Goal: Find specific page/section: Find specific page/section

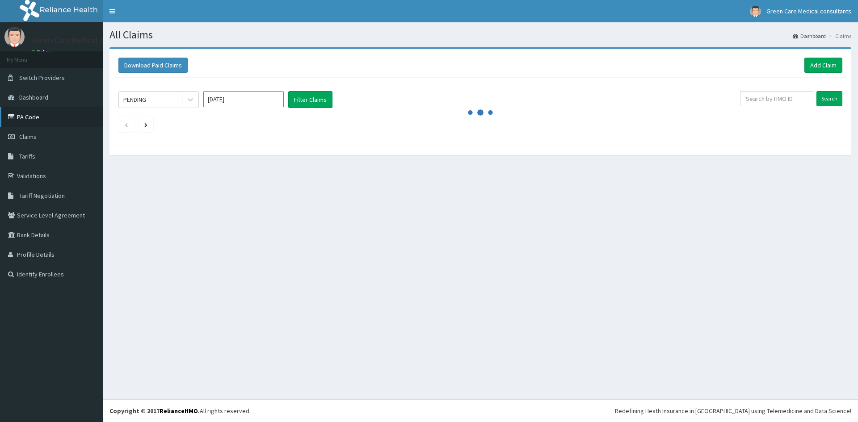
click at [31, 117] on link "PA Code" at bounding box center [51, 117] width 103 height 20
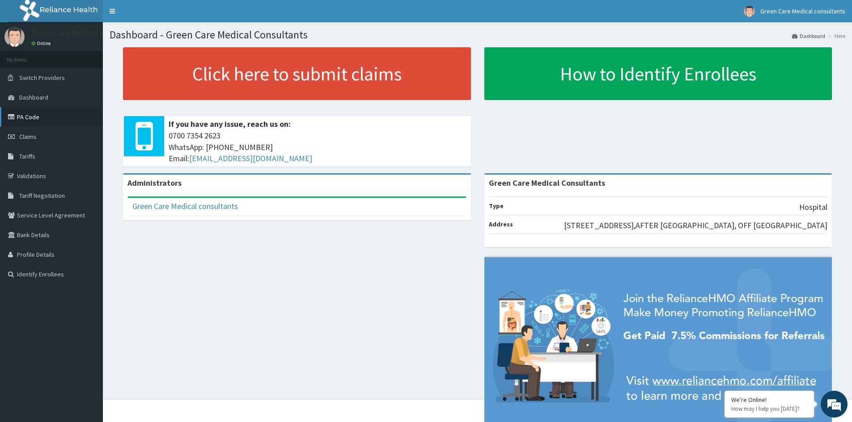
click at [32, 116] on link "PA Code" at bounding box center [51, 117] width 103 height 20
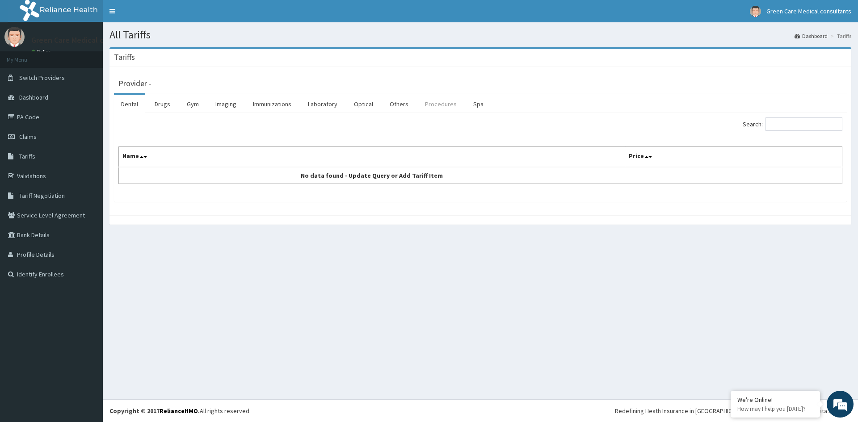
click at [435, 103] on link "Procedures" at bounding box center [441, 104] width 46 height 19
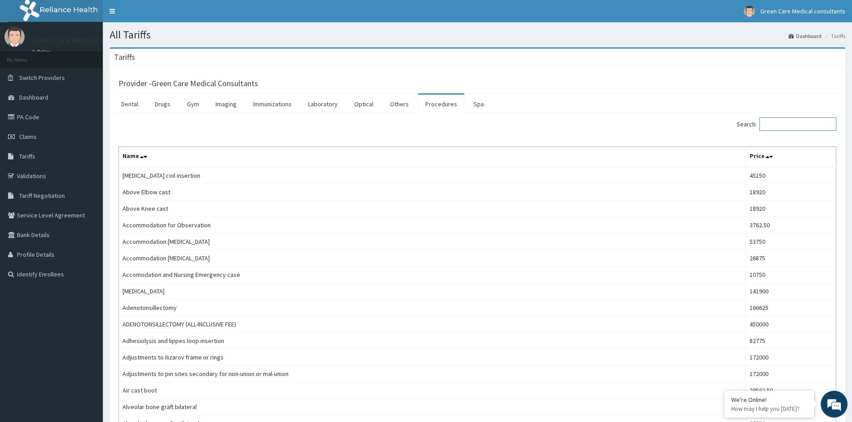
click at [789, 126] on input "Search:" at bounding box center [797, 124] width 77 height 13
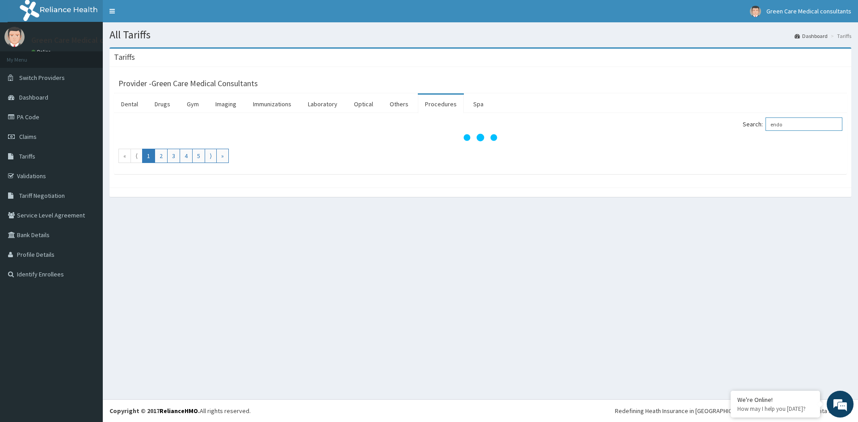
type input "endoc"
